Goal: Information Seeking & Learning: Understand process/instructions

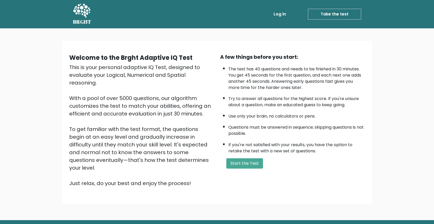
drag, startPoint x: 71, startPoint y: 56, endPoint x: 214, endPoint y: 75, distance: 143.9
click at [214, 75] on div "Welcome to the Brght Adaptive IQ Test This is your personal adaptive IQ Test, d…" at bounding box center [141, 120] width 151 height 134
click at [201, 62] on div "Welcome to the Brght Adaptive IQ Test" at bounding box center [141, 57] width 145 height 9
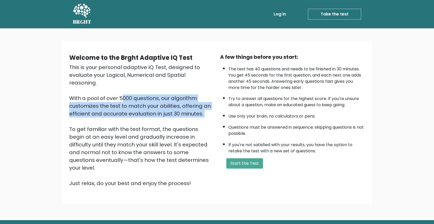
drag, startPoint x: 69, startPoint y: 88, endPoint x: 205, endPoint y: 112, distance: 137.8
click at [205, 112] on div "This is your personal adaptive IQ Test, designed to evaluate your Logical, Nume…" at bounding box center [141, 125] width 145 height 124
click at [179, 88] on div "This is your personal adaptive IQ Test, designed to evaluate your Logical, Nume…" at bounding box center [141, 125] width 145 height 124
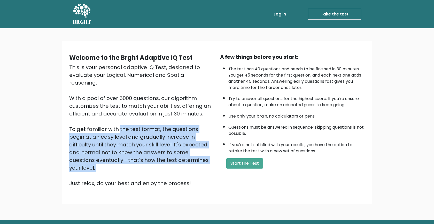
drag, startPoint x: 70, startPoint y: 121, endPoint x: 175, endPoint y: 158, distance: 110.8
click at [175, 158] on div "This is your personal adaptive IQ Test, designed to evaluate your Logical, Nume…" at bounding box center [141, 125] width 145 height 124
click at [83, 121] on div "This is your personal adaptive IQ Test, designed to evaluate your Logical, Nume…" at bounding box center [141, 125] width 145 height 124
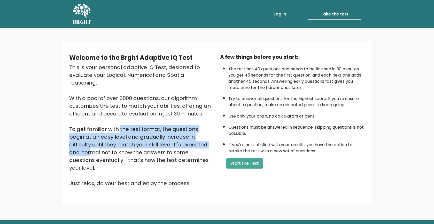
drag, startPoint x: 69, startPoint y: 120, endPoint x: 138, endPoint y: 137, distance: 70.3
click at [138, 137] on div "This is your personal adaptive IQ Test, designed to evaluate your Logical, Nume…" at bounding box center [141, 125] width 145 height 124
click at [152, 137] on div "This is your personal adaptive IQ Test, designed to evaluate your Logical, Nume…" at bounding box center [141, 125] width 145 height 124
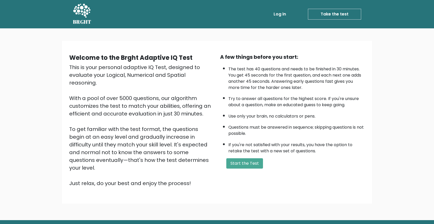
drag, startPoint x: 138, startPoint y: 137, endPoint x: 176, endPoint y: 152, distance: 41.3
click at [176, 152] on div "This is your personal adaptive IQ Test, designed to evaluate your Logical, Nume…" at bounding box center [141, 125] width 145 height 124
click at [190, 172] on div "Welcome to the Brght Adaptive IQ Test This is your personal adaptive IQ Test, d…" at bounding box center [216, 122] width 301 height 138
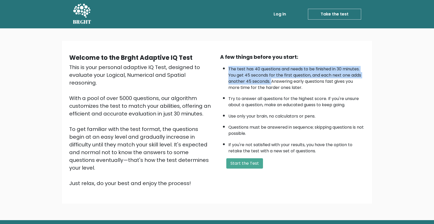
drag, startPoint x: 228, startPoint y: 66, endPoint x: 271, endPoint y: 83, distance: 46.5
click at [271, 83] on ul "The test has 40 questions and needs to be finished in 30 minutes. You get 45 se…" at bounding box center [292, 108] width 145 height 91
click at [280, 76] on li "The test has 40 questions and needs to be finished in 30 minutes. You get 45 se…" at bounding box center [296, 76] width 136 height 27
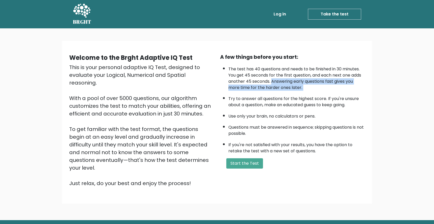
drag, startPoint x: 272, startPoint y: 81, endPoint x: 309, endPoint y: 92, distance: 38.6
click at [309, 92] on ul "The test has 40 questions and needs to be finished in 30 minutes. You get 45 se…" at bounding box center [292, 108] width 145 height 91
click at [302, 77] on li "The test has 40 questions and needs to be finished in 30 minutes. You get 45 se…" at bounding box center [296, 76] width 136 height 27
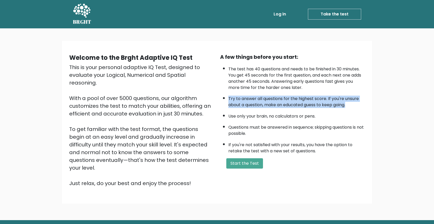
drag, startPoint x: 227, startPoint y: 97, endPoint x: 358, endPoint y: 108, distance: 131.5
click at [358, 108] on ul "The test has 40 questions and needs to be finished in 30 minutes. You get 45 se…" at bounding box center [292, 108] width 145 height 91
click at [317, 83] on li "The test has 40 questions and needs to be finished in 30 minutes. You get 45 se…" at bounding box center [296, 76] width 136 height 27
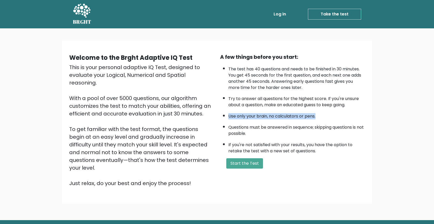
drag, startPoint x: 228, startPoint y: 113, endPoint x: 327, endPoint y: 117, distance: 99.4
click at [327, 117] on li "Use only your brain, no calculators or pens." at bounding box center [296, 115] width 136 height 9
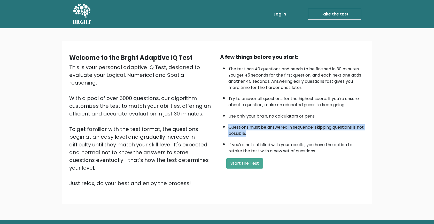
drag, startPoint x: 228, startPoint y: 125, endPoint x: 266, endPoint y: 134, distance: 39.0
click at [266, 134] on li "Questions must be answered in sequence; skipping questions is not possible." at bounding box center [296, 129] width 136 height 15
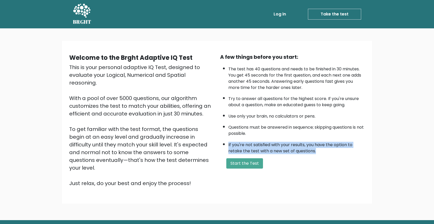
drag, startPoint x: 225, startPoint y: 147, endPoint x: 331, endPoint y: 151, distance: 106.2
click at [331, 151] on li "If you're not satisfied with your results, you have the option to retake the te…" at bounding box center [296, 146] width 136 height 15
